Goal: Transaction & Acquisition: Book appointment/travel/reservation

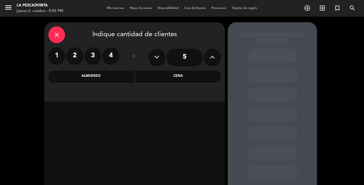
click at [181, 75] on div "Cena" at bounding box center [178, 76] width 86 height 11
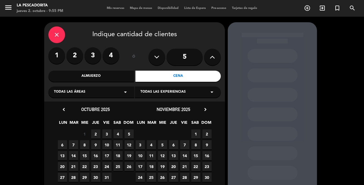
click at [117, 134] on span "4" at bounding box center [117, 133] width 9 height 9
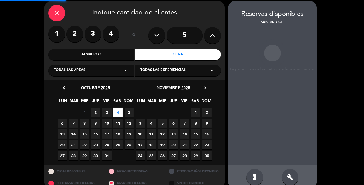
scroll to position [22, 0]
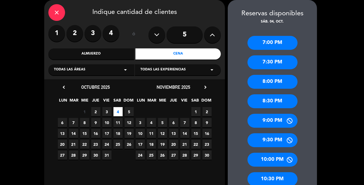
click at [263, 158] on div "10:00 PM" at bounding box center [272, 160] width 50 height 14
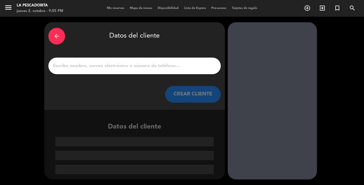
click at [118, 67] on input "1" at bounding box center [135, 66] width 164 height 8
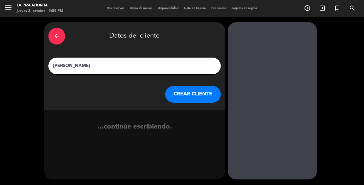
type input "[PERSON_NAME]"
click at [194, 93] on button "CREAR CLIENTE" at bounding box center [193, 94] width 56 height 17
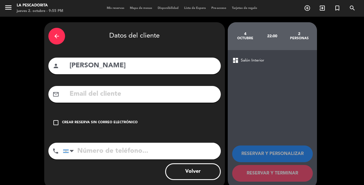
click at [119, 154] on input "tel" at bounding box center [142, 151] width 158 height 17
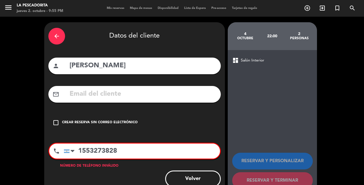
drag, startPoint x: 83, startPoint y: 151, endPoint x: 96, endPoint y: 148, distance: 14.1
click at [89, 150] on input "1553273828" at bounding box center [142, 150] width 156 height 15
click at [85, 150] on input "1553273828" at bounding box center [142, 150] width 156 height 15
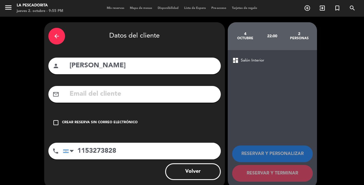
type input "1153273828"
drag, startPoint x: 56, startPoint y: 122, endPoint x: 68, endPoint y: 128, distance: 13.9
click at [56, 122] on icon "check_box_outline_blank" at bounding box center [56, 122] width 7 height 7
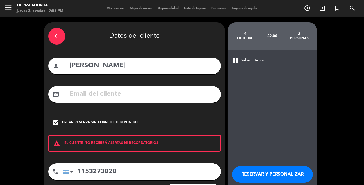
click at [248, 167] on button "RESERVAR Y PERSONALIZAR" at bounding box center [272, 174] width 81 height 17
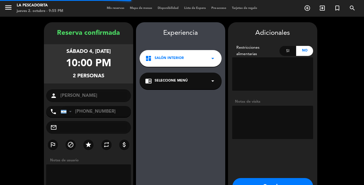
scroll to position [22, 0]
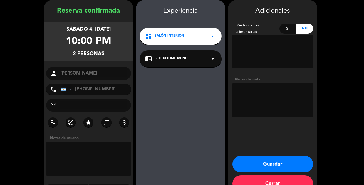
click at [251, 89] on textarea at bounding box center [272, 99] width 81 height 33
type textarea "SIN INTOLERANCIAS. NATI"
click at [266, 161] on button "Guardar" at bounding box center [272, 164] width 81 height 17
